Goal: Task Accomplishment & Management: Manage account settings

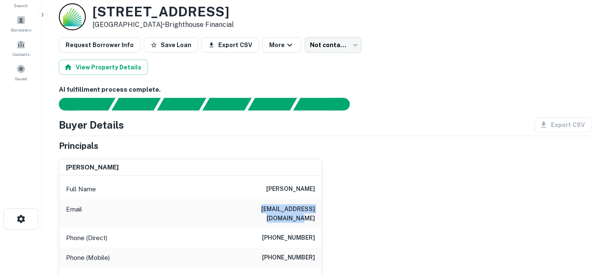
drag, startPoint x: 242, startPoint y: 207, endPoint x: 315, endPoint y: 207, distance: 72.4
click at [315, 207] on h6 "[EMAIL_ADDRESS][DOMAIN_NAME]" at bounding box center [264, 213] width 101 height 19
copy h6 "[EMAIL_ADDRESS][DOMAIN_NAME]"
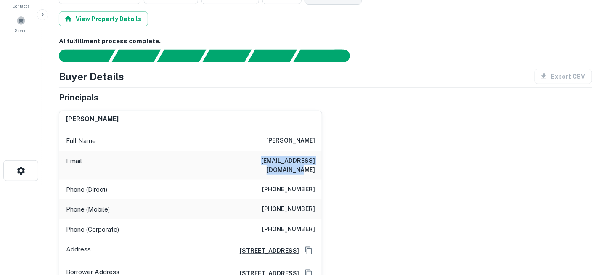
scroll to position [42, 0]
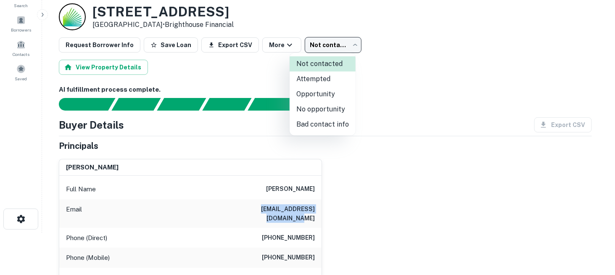
click at [341, 44] on body "Search Borrowers Contacts Saved Back to borrower requests Loan Details [STREET_…" at bounding box center [307, 95] width 615 height 275
click at [333, 80] on li "Attempted" at bounding box center [323, 79] width 66 height 15
type input "*********"
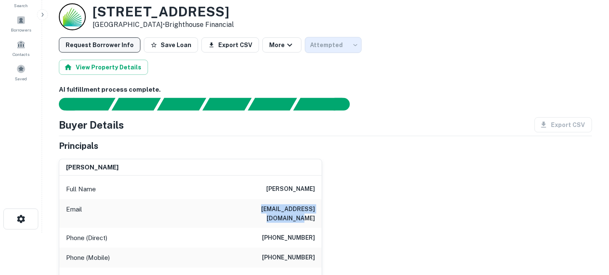
scroll to position [0, 0]
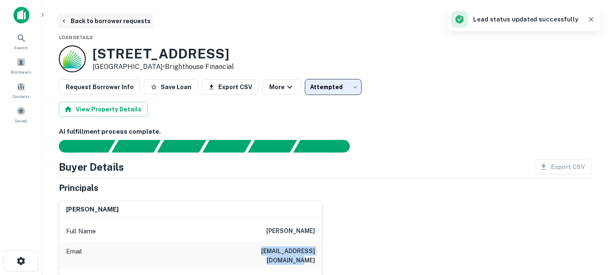
click at [81, 20] on button "Back to borrower requests" at bounding box center [105, 20] width 97 height 15
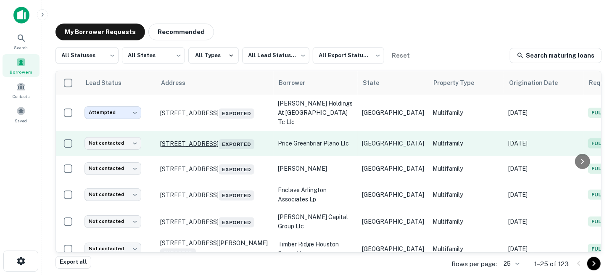
click at [202, 138] on p "[STREET_ADDRESS] Exported" at bounding box center [214, 144] width 109 height 12
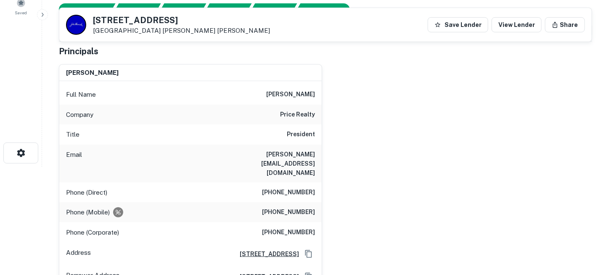
scroll to position [126, 0]
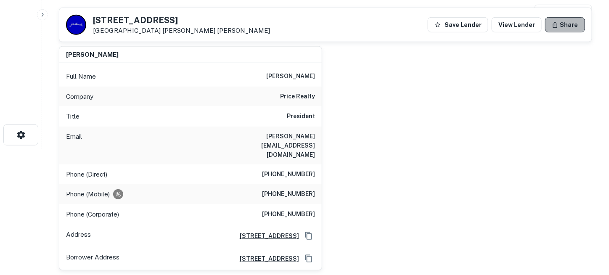
click at [568, 27] on button "Share" at bounding box center [565, 24] width 40 height 15
drag, startPoint x: 596, startPoint y: 28, endPoint x: 406, endPoint y: 90, distance: 200.1
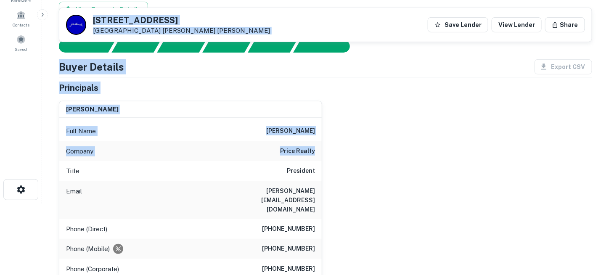
scroll to position [0, 0]
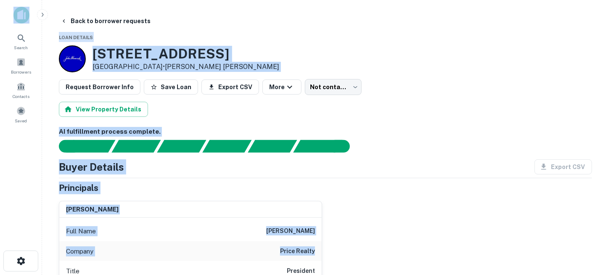
click at [433, 86] on div "Request Borrower Info Save Loan Export CSV More Not contacted **** ​" at bounding box center [325, 87] width 533 height 16
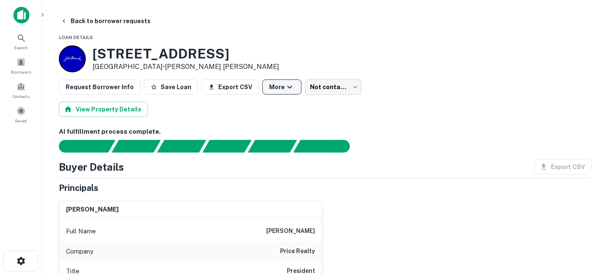
click at [284, 88] on button "More" at bounding box center [282, 87] width 39 height 15
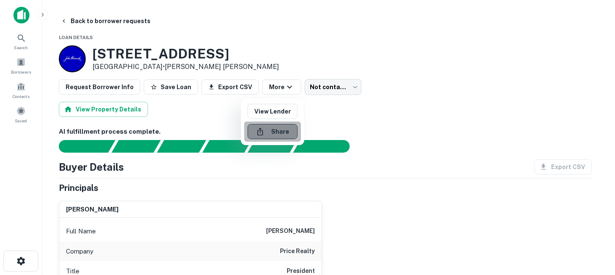
click at [282, 128] on button "Share" at bounding box center [273, 131] width 50 height 15
click at [212, 111] on div at bounding box center [307, 137] width 615 height 275
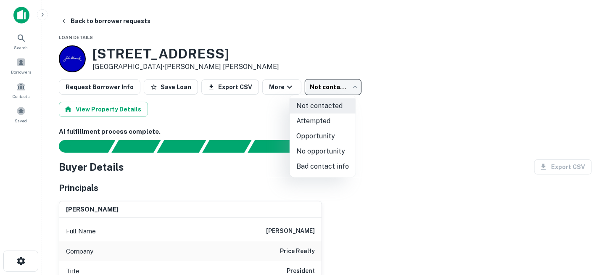
click at [331, 87] on body "Search Borrowers Contacts Saved Back to borrower requests Loan Details [STREET_…" at bounding box center [307, 137] width 615 height 275
click at [332, 149] on li "No opportunity" at bounding box center [323, 151] width 66 height 15
type input "**********"
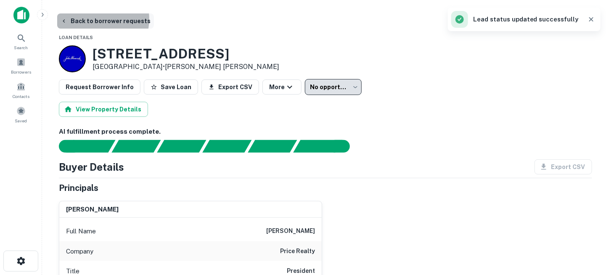
click at [93, 19] on button "Back to borrower requests" at bounding box center [105, 20] width 97 height 15
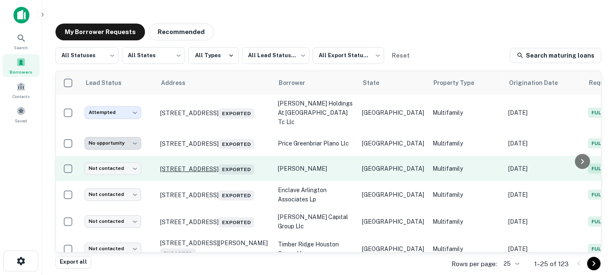
click at [220, 163] on p "[STREET_ADDRESS] Exported" at bounding box center [214, 169] width 109 height 12
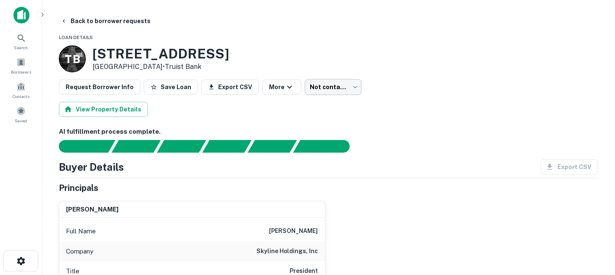
click at [316, 90] on body "Search Borrowers Contacts Saved Back to borrower requests Loan Details T B [STR…" at bounding box center [307, 137] width 615 height 275
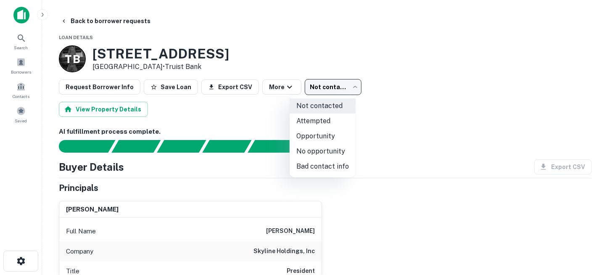
click at [327, 167] on li "Bad contact info" at bounding box center [323, 166] width 66 height 15
type input "**********"
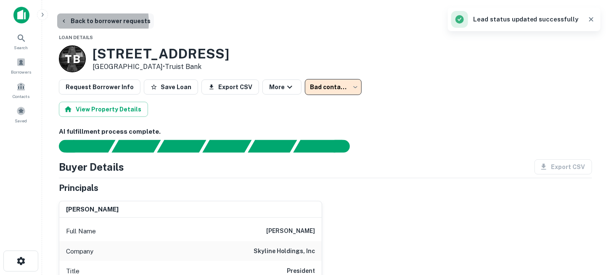
click at [76, 22] on button "Back to borrower requests" at bounding box center [105, 20] width 97 height 15
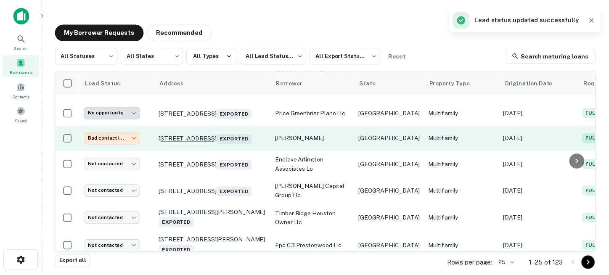
scroll to position [42, 0]
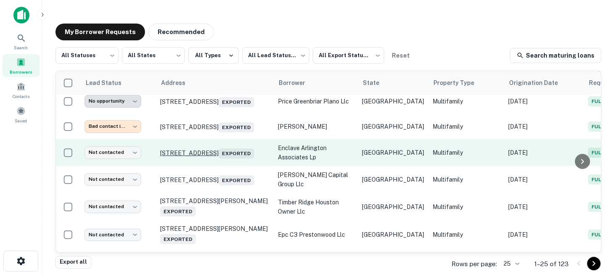
click at [199, 147] on p "[STREET_ADDRESS] Exported" at bounding box center [214, 153] width 109 height 12
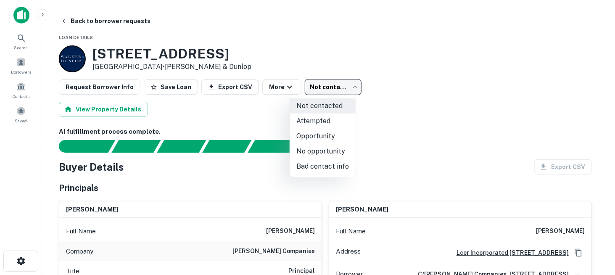
click at [310, 86] on body "Search Borrowers Contacts Saved Back to borrower requests Loan Details [STREET_…" at bounding box center [307, 137] width 615 height 275
click at [318, 148] on li "No opportunity" at bounding box center [323, 151] width 66 height 15
type input "**********"
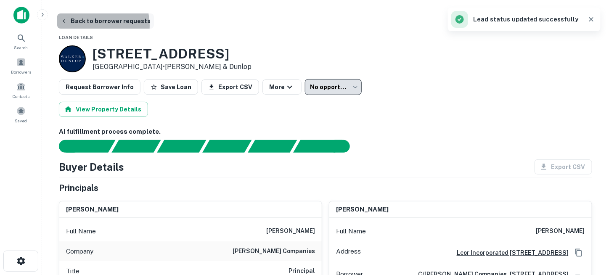
click at [89, 25] on button "Back to borrower requests" at bounding box center [105, 20] width 97 height 15
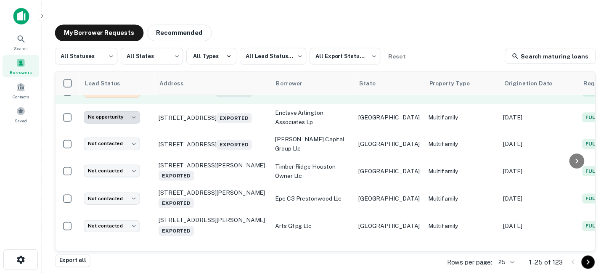
scroll to position [84, 0]
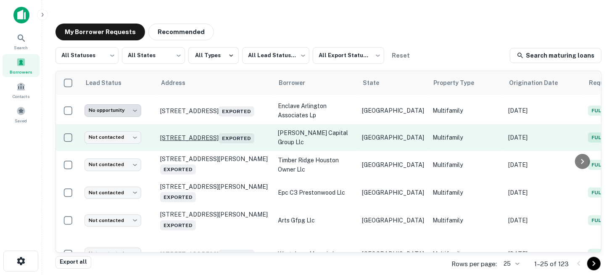
click at [216, 132] on p "[STREET_ADDRESS] Exported" at bounding box center [214, 138] width 109 height 12
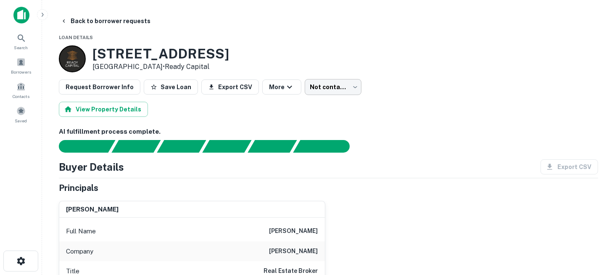
click at [316, 89] on body "Search Borrowers Contacts Saved Back to borrower requests Loan Details [STREET_…" at bounding box center [307, 137] width 615 height 275
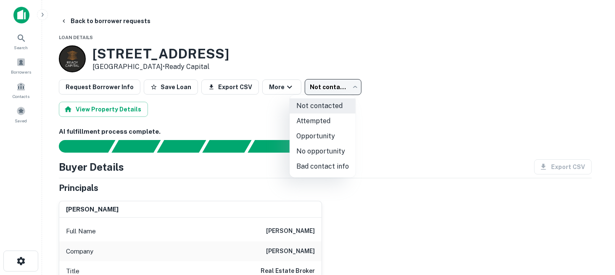
click at [326, 164] on li "Bad contact info" at bounding box center [323, 166] width 66 height 15
type input "**********"
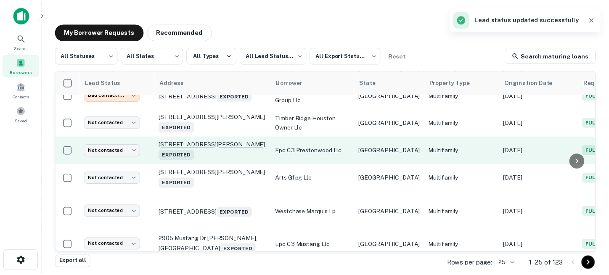
scroll to position [84, 0]
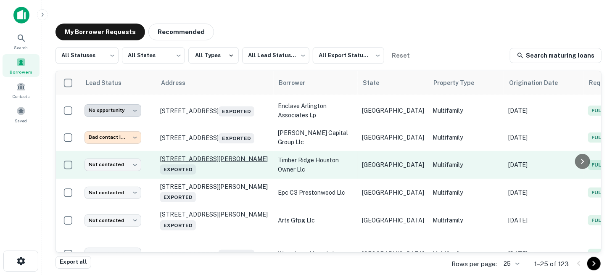
click at [216, 156] on p "[STREET_ADDRESS][PERSON_NAME] Exported" at bounding box center [214, 164] width 109 height 19
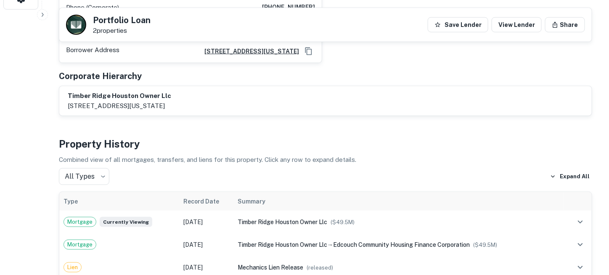
scroll to position [94, 0]
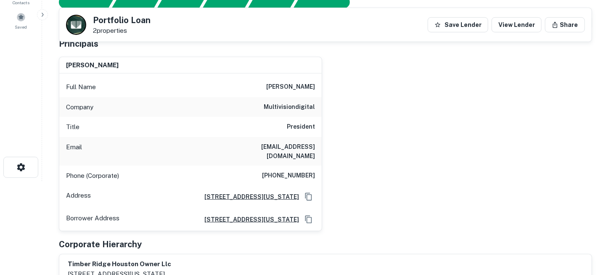
drag, startPoint x: 212, startPoint y: 146, endPoint x: 316, endPoint y: 158, distance: 104.6
click at [316, 158] on div "Email [EMAIL_ADDRESS][DOMAIN_NAME]" at bounding box center [190, 151] width 263 height 29
copy h6 "[EMAIL_ADDRESS][DOMAIN_NAME]"
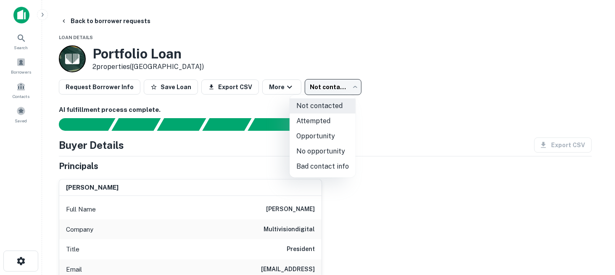
click at [331, 91] on body "Search Borrowers Contacts Saved Back to borrower requests Loan Details Portfoli…" at bounding box center [307, 137] width 615 height 275
click at [330, 118] on li "Attempted" at bounding box center [323, 121] width 66 height 15
type input "*********"
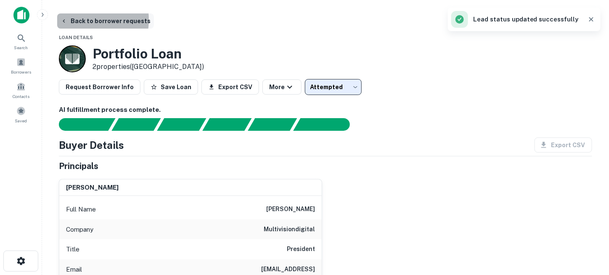
click at [76, 20] on button "Back to borrower requests" at bounding box center [105, 20] width 97 height 15
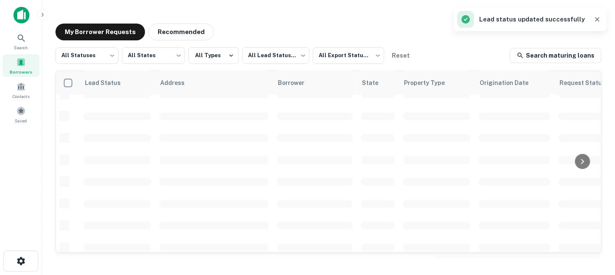
scroll to position [84, 0]
